Goal: Transaction & Acquisition: Purchase product/service

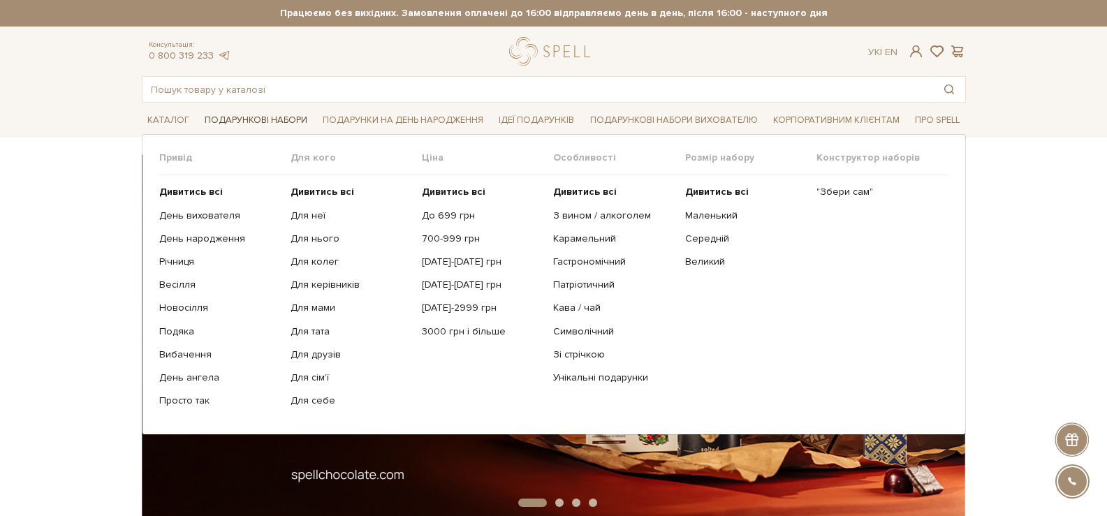
click at [241, 117] on link "Подарункові набори" at bounding box center [256, 121] width 114 height 22
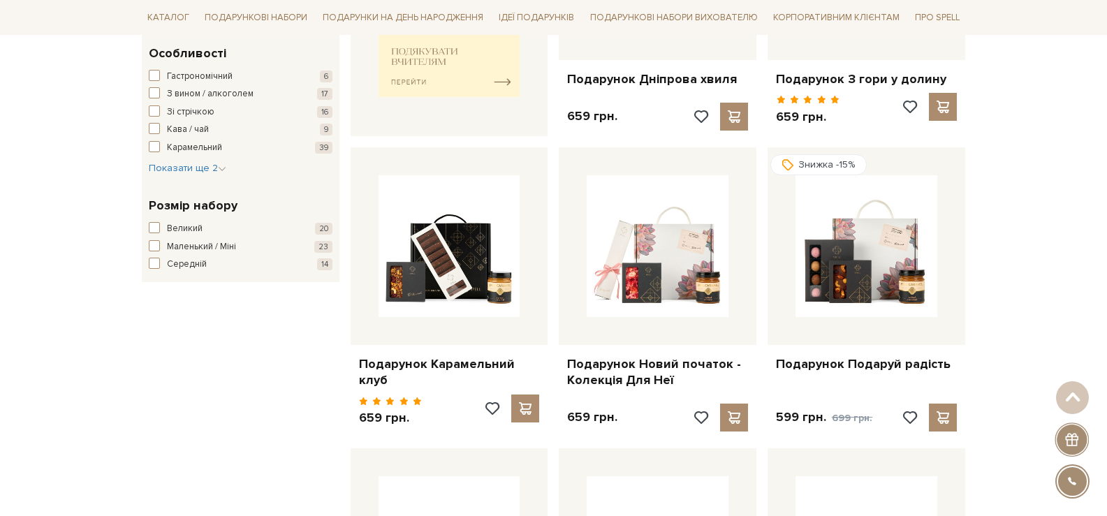
scroll to position [699, 0]
click at [214, 167] on span "Показати ще 2" at bounding box center [188, 167] width 78 height 12
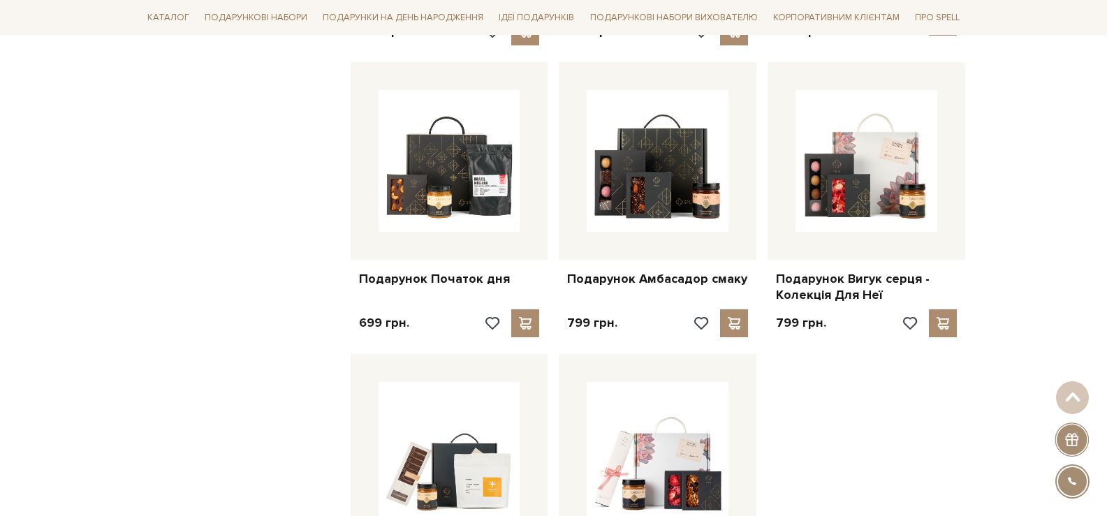
scroll to position [1607, 0]
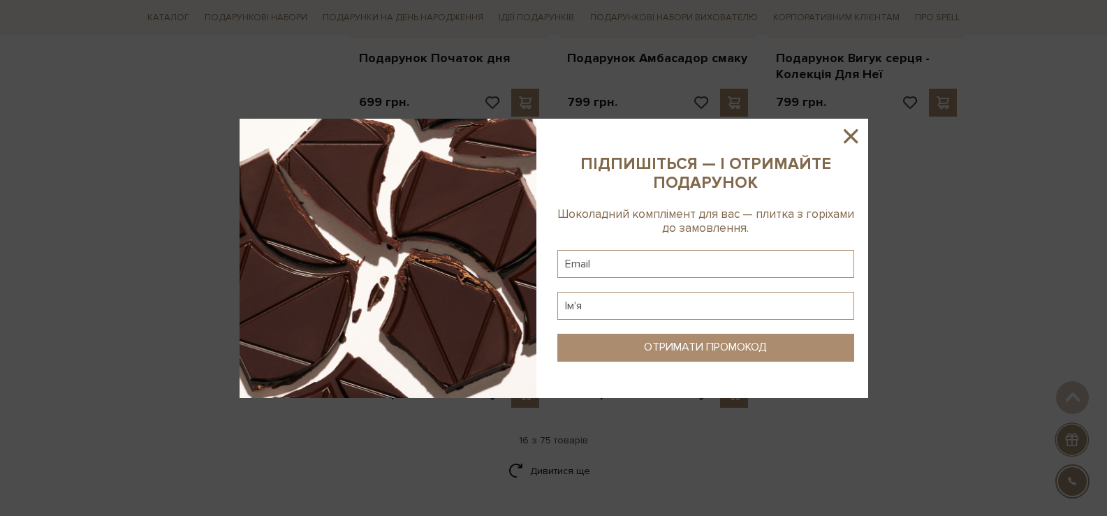
click at [851, 136] on icon at bounding box center [851, 136] width 14 height 14
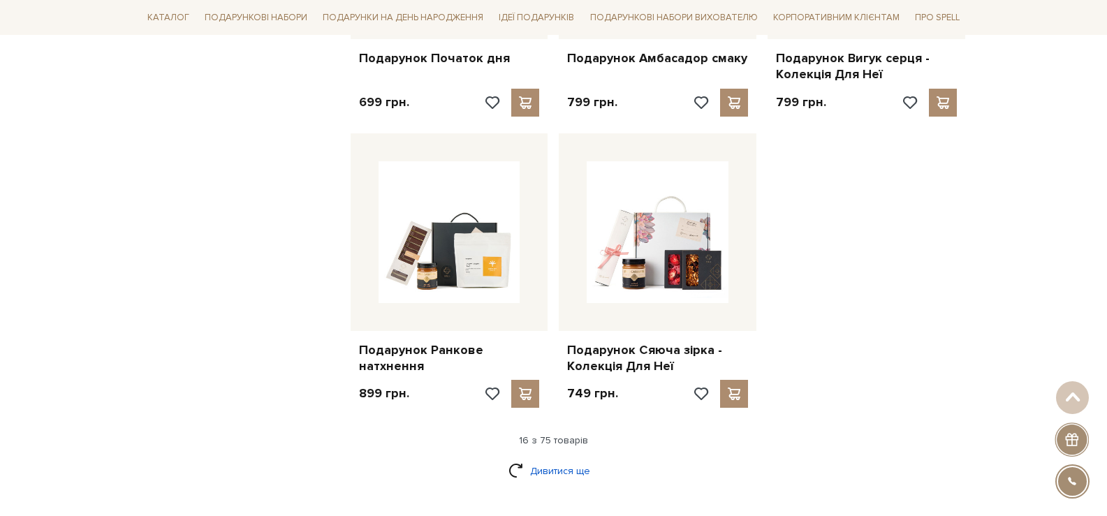
click at [564, 460] on link "Дивитися ще" at bounding box center [554, 471] width 91 height 24
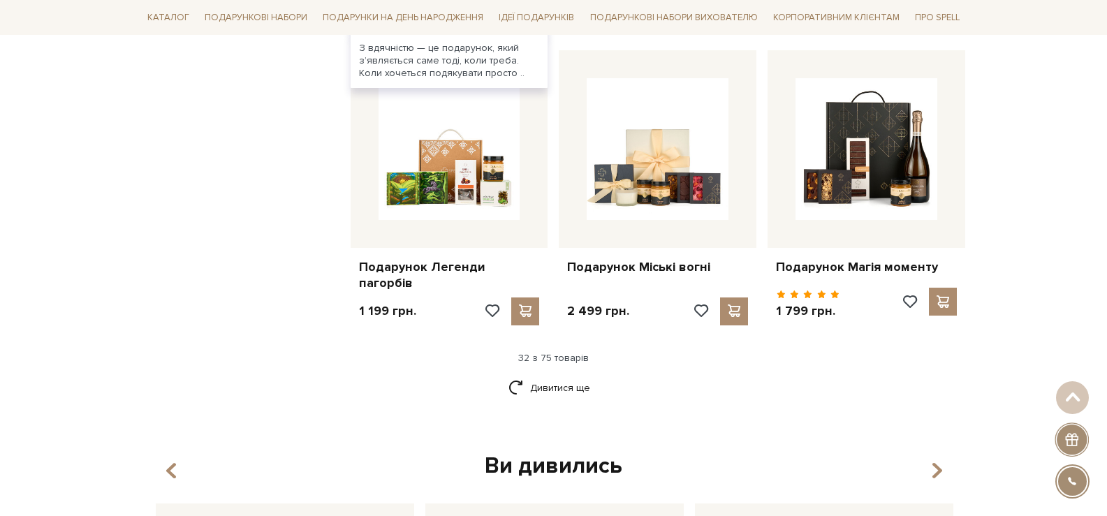
scroll to position [3144, 0]
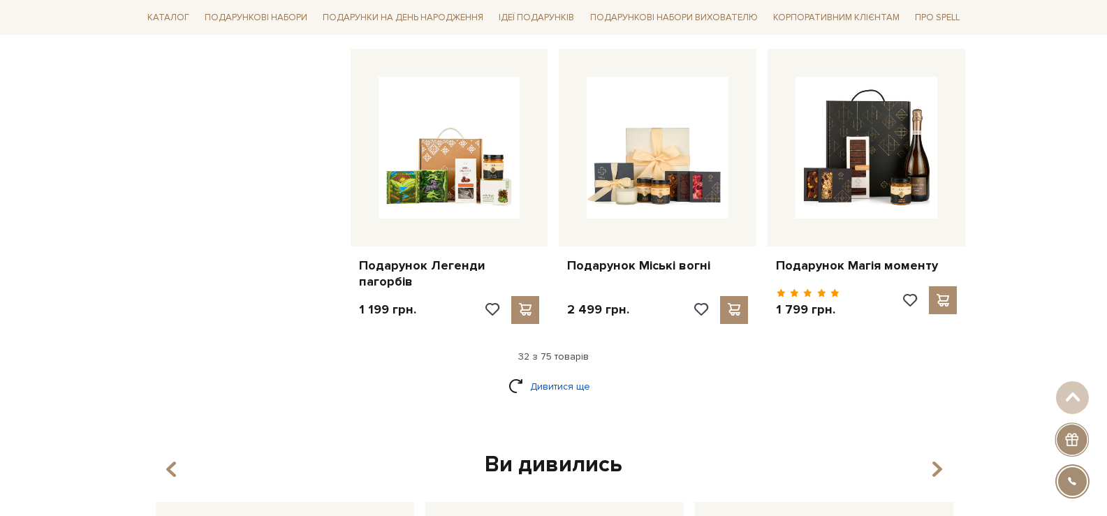
click at [557, 387] on link "Дивитися ще" at bounding box center [554, 386] width 91 height 24
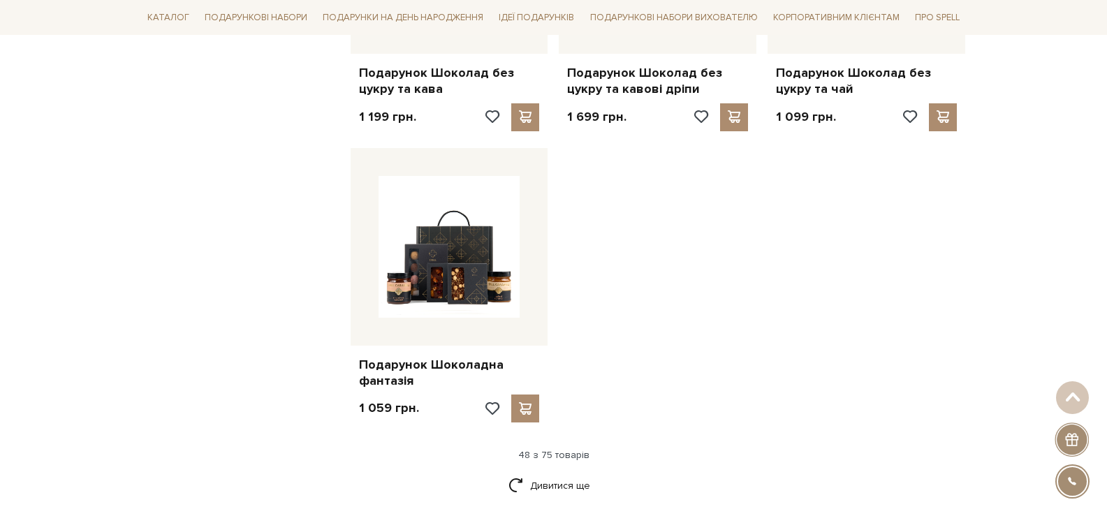
scroll to position [5030, 0]
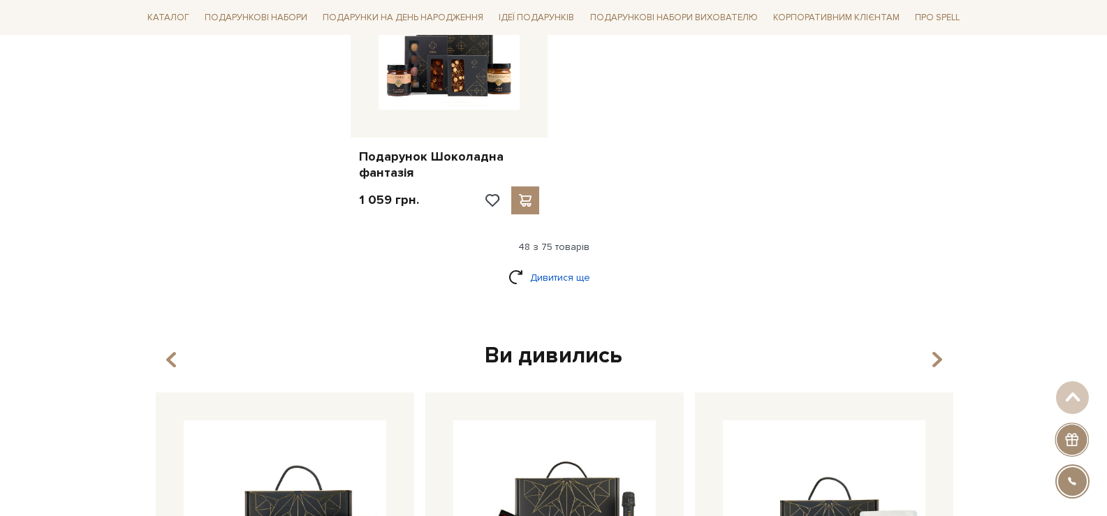
click at [582, 265] on link "Дивитися ще" at bounding box center [554, 277] width 91 height 24
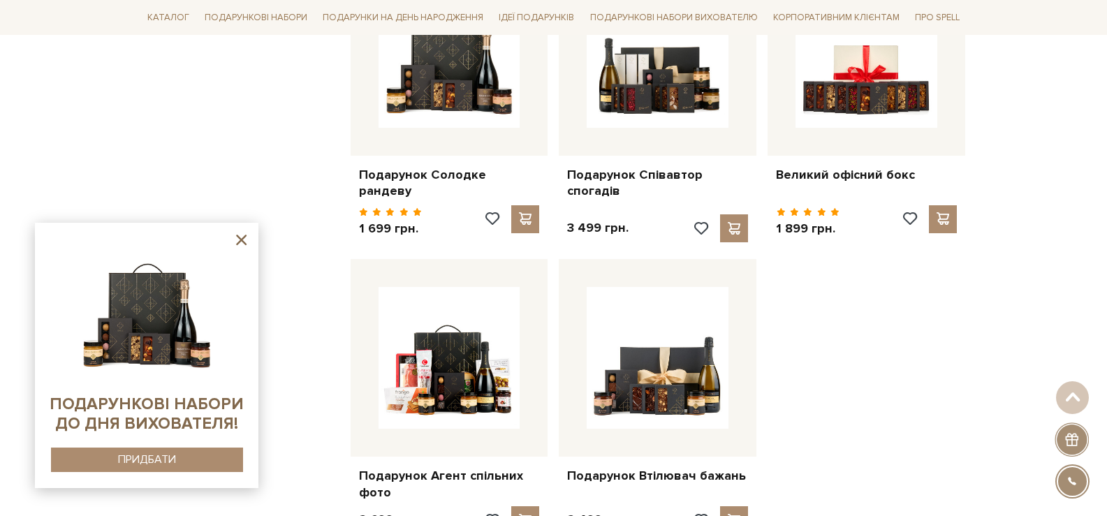
scroll to position [6357, 0]
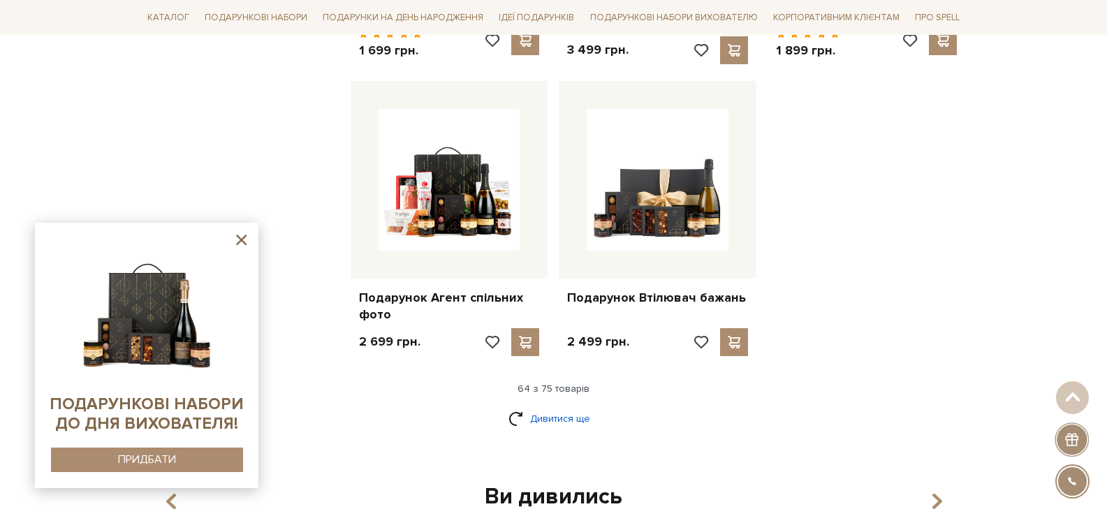
click at [573, 407] on link "Дивитися ще" at bounding box center [554, 419] width 91 height 24
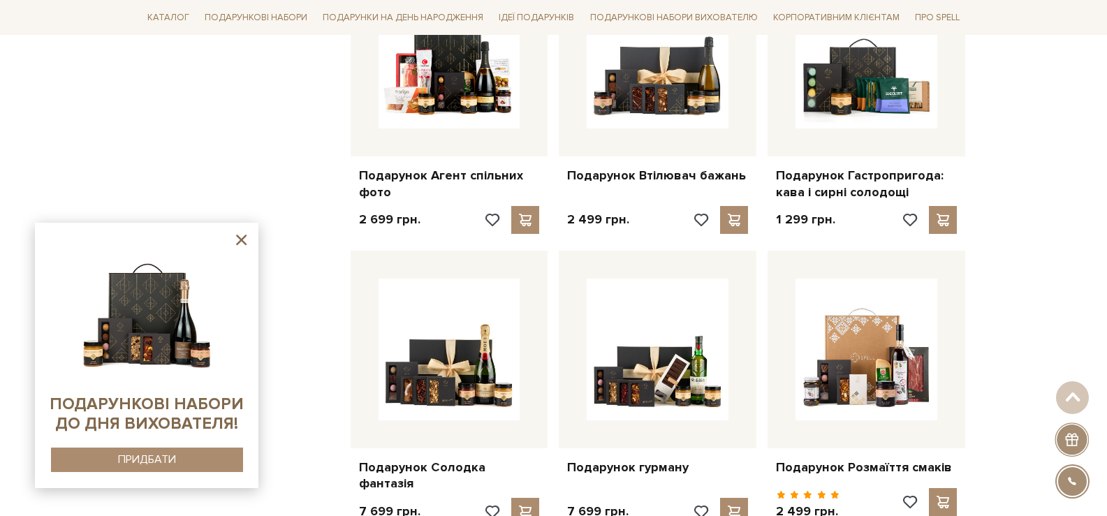
scroll to position [6637, 0]
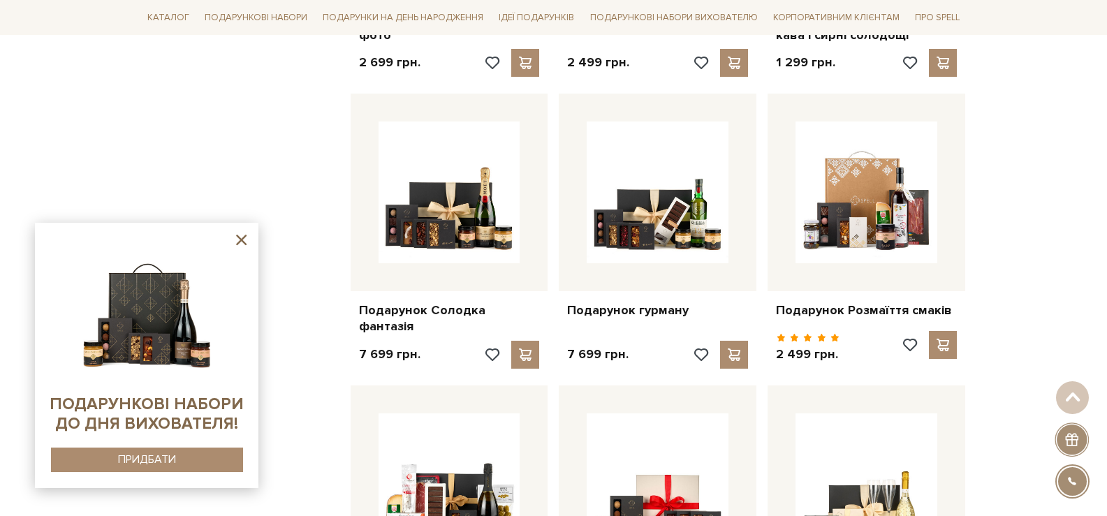
click at [245, 236] on icon at bounding box center [241, 240] width 10 height 10
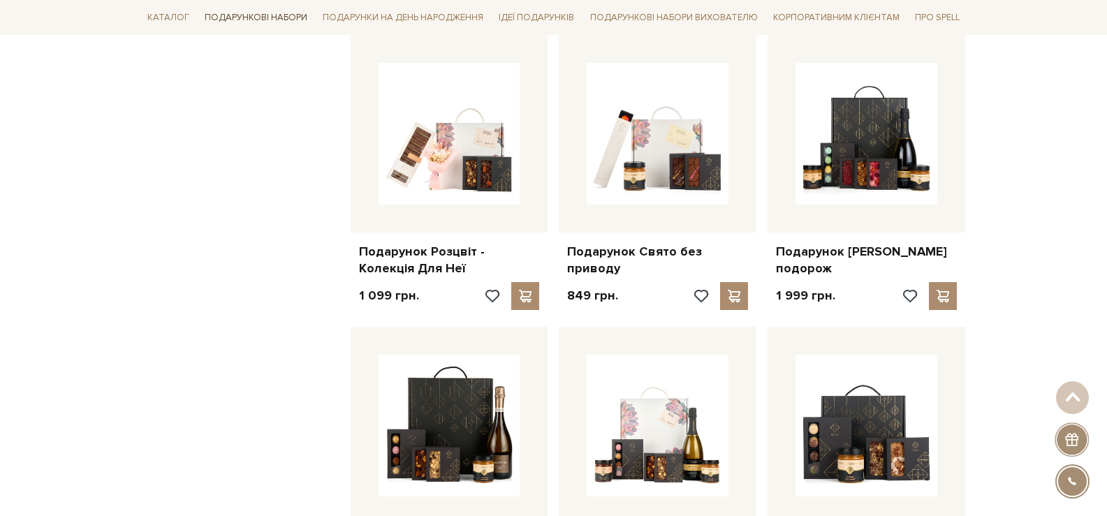
scroll to position [3633, 0]
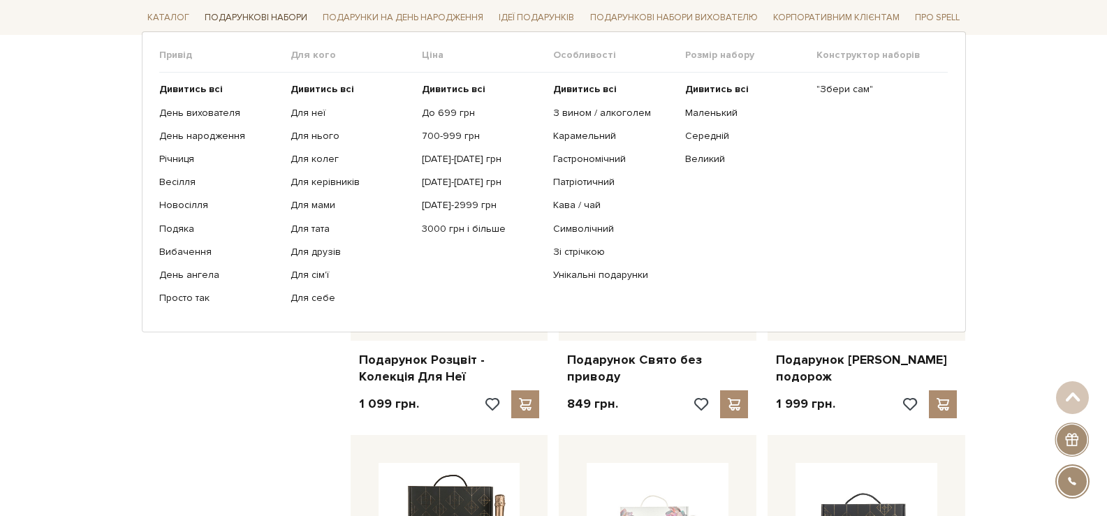
click at [272, 20] on link "Подарункові набори" at bounding box center [256, 18] width 114 height 22
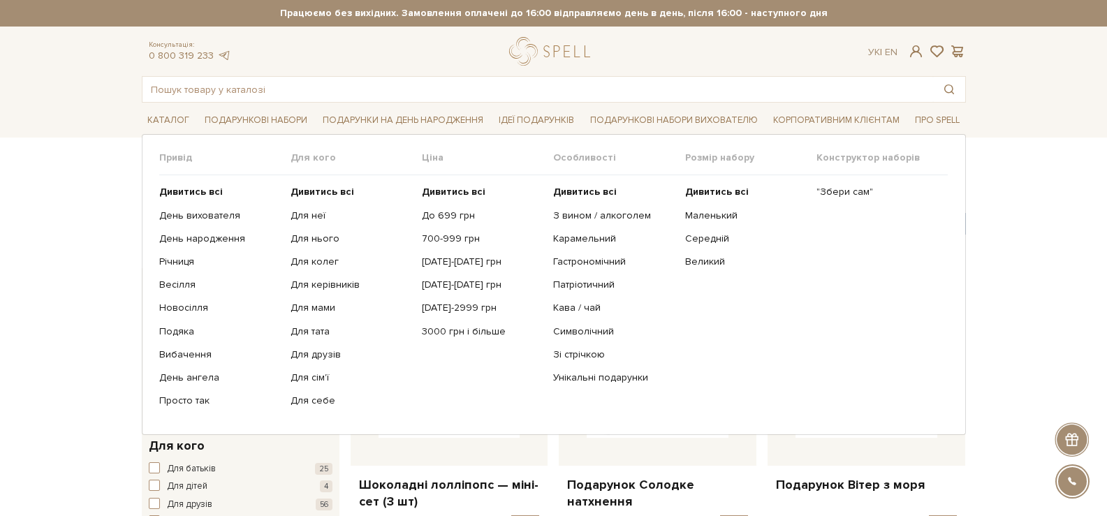
click at [486, 324] on ul "Дивитись всі До 699 грн 700-999 грн [DATE]-[DATE] грн [DATE]-[DATE] грн [DATE]-…" at bounding box center [487, 296] width 131 height 242
click at [488, 326] on link "3000 грн і більше" at bounding box center [482, 332] width 121 height 13
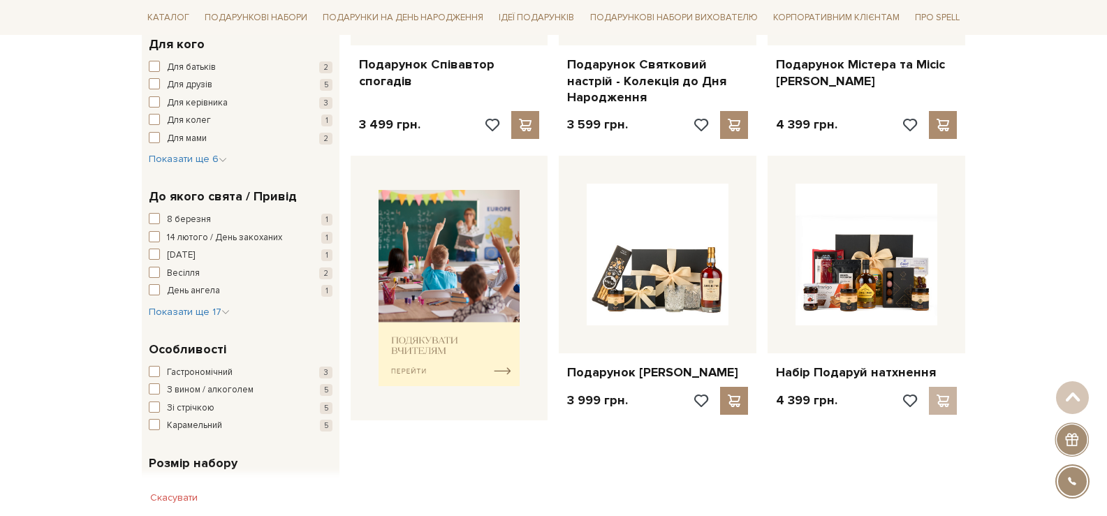
scroll to position [140, 0]
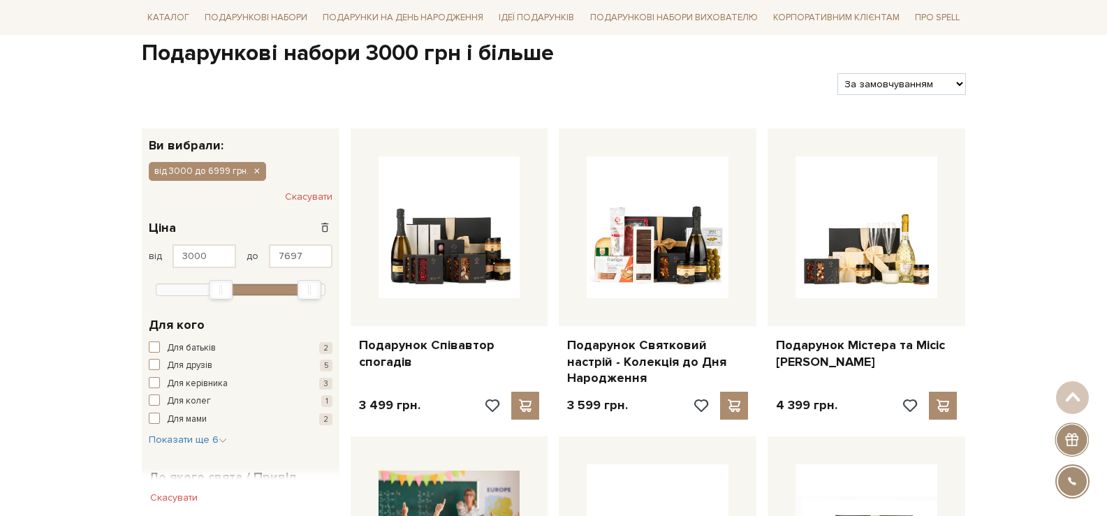
type input "7699"
drag, startPoint x: 306, startPoint y: 286, endPoint x: 346, endPoint y: 284, distance: 40.6
click at [346, 284] on div "Фільтр Ви вибрали: від 3000 до 6999 грн. Скасувати 3,0 тис. - 7,7 тис. грн. Цін…" at bounding box center [554, 482] width 836 height 731
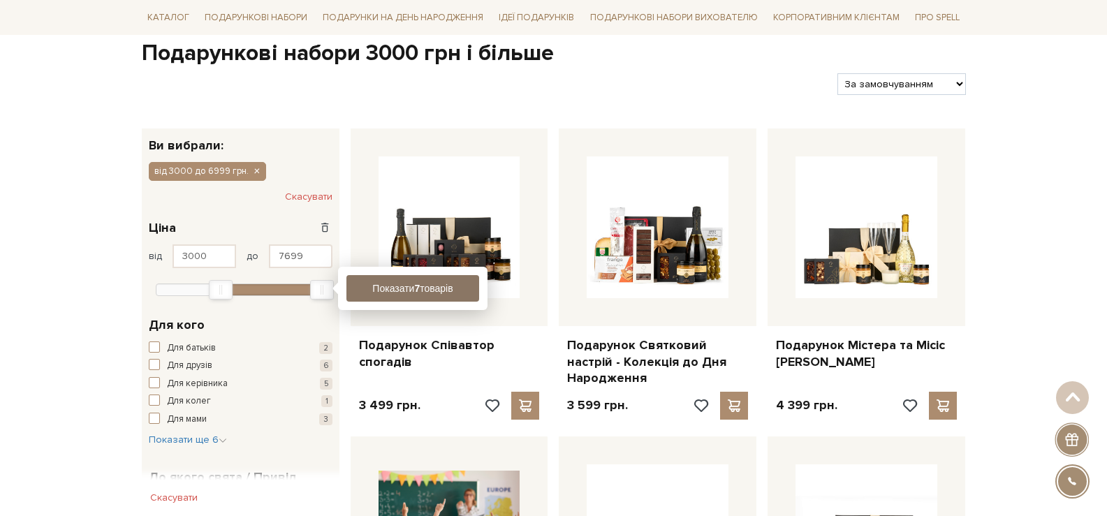
click at [402, 291] on button "Показати 7 товарів" at bounding box center [412, 288] width 133 height 27
